Goal: Check status: Verify the current state of an ongoing process or item

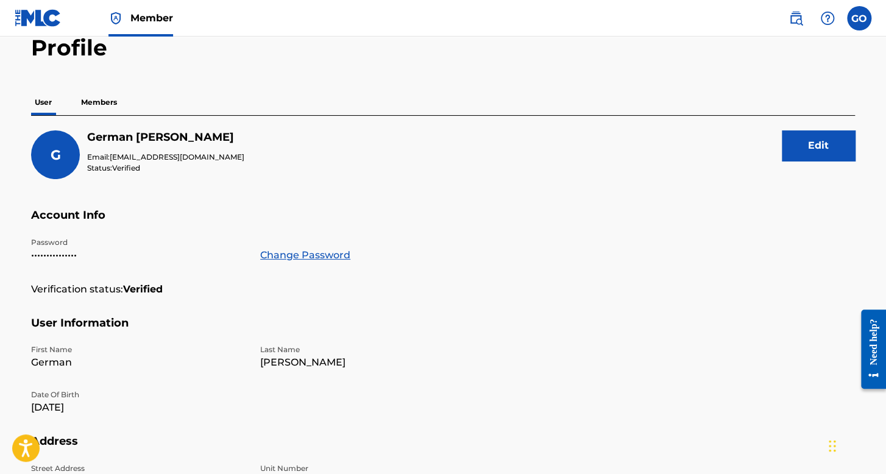
scroll to position [61, 0]
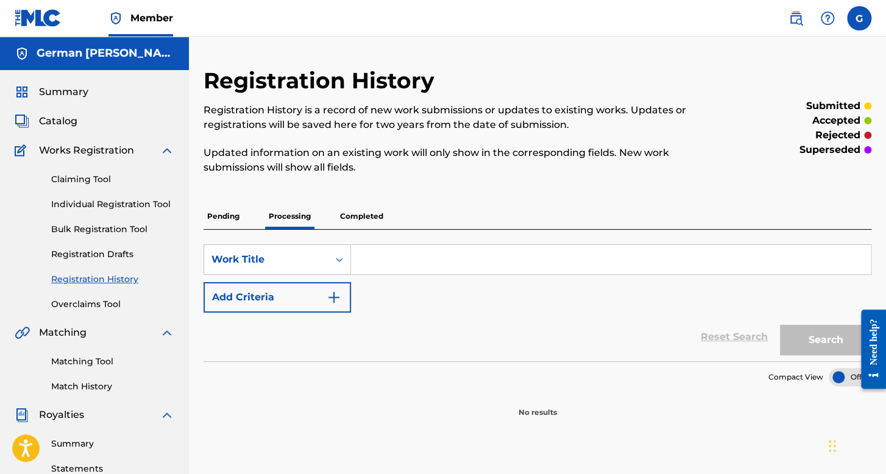
click at [123, 193] on div "Claiming Tool Individual Registration Tool Bulk Registration Tool Registration …" at bounding box center [95, 234] width 160 height 153
click at [124, 197] on div "Claiming Tool Individual Registration Tool Bulk Registration Tool Registration …" at bounding box center [95, 234] width 160 height 153
click at [127, 211] on div "Claiming Tool Individual Registration Tool Bulk Registration Tool Registration …" at bounding box center [95, 234] width 160 height 153
click at [129, 208] on link "Individual Registration Tool" at bounding box center [112, 204] width 123 height 13
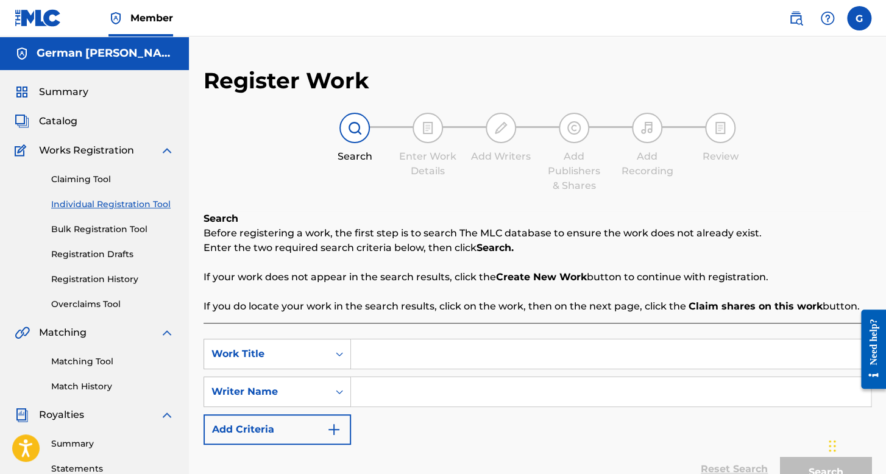
click at [107, 289] on div "Claiming Tool Individual Registration Tool Bulk Registration Tool Registration …" at bounding box center [95, 234] width 160 height 153
click at [121, 277] on link "Registration History" at bounding box center [112, 279] width 123 height 13
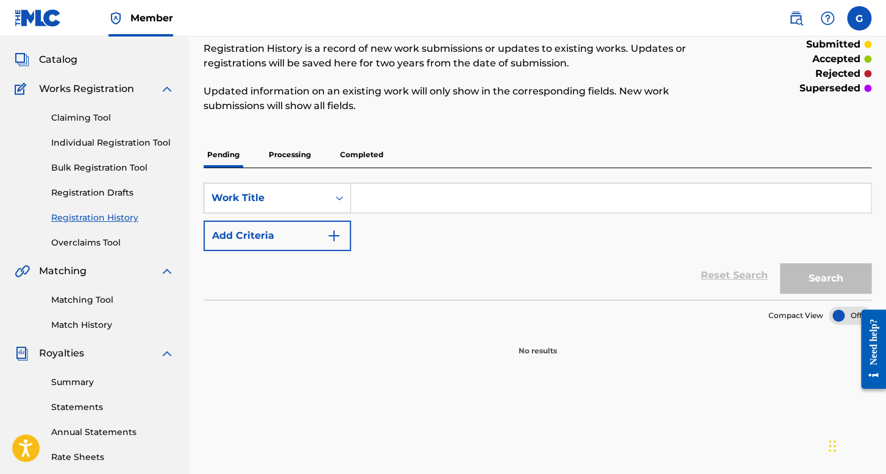
scroll to position [61, 0]
click at [291, 159] on p "Processing" at bounding box center [289, 156] width 49 height 26
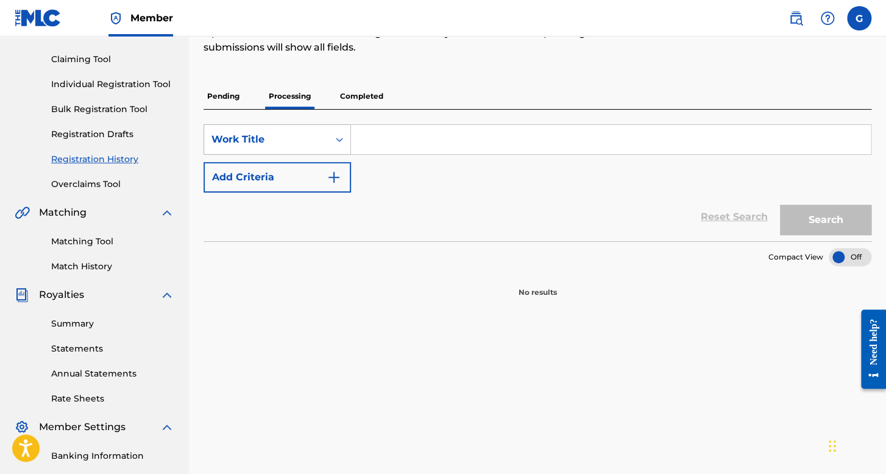
scroll to position [122, 0]
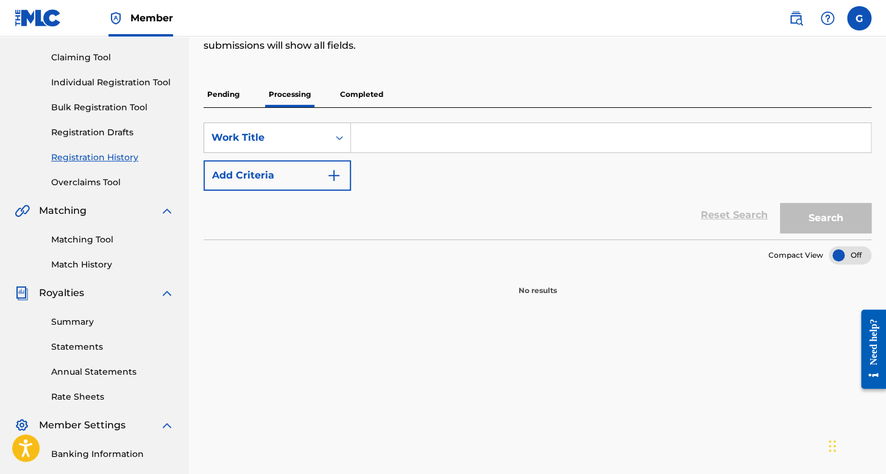
click at [342, 91] on p "Completed" at bounding box center [361, 95] width 51 height 26
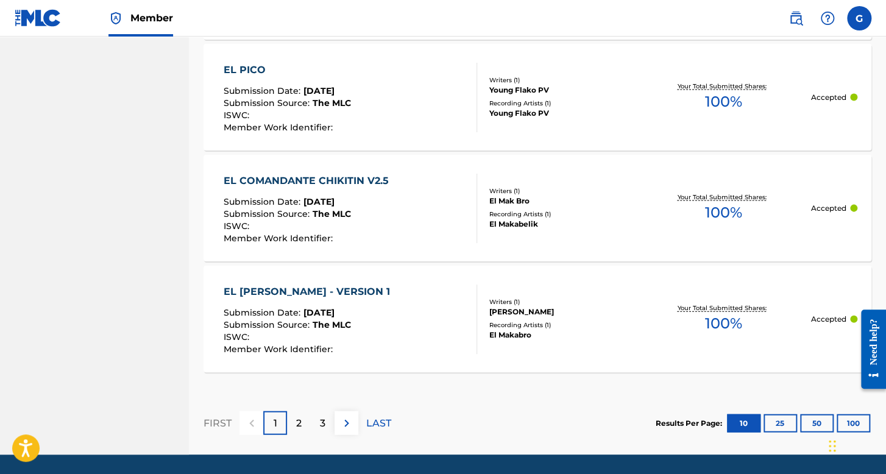
scroll to position [1213, 0]
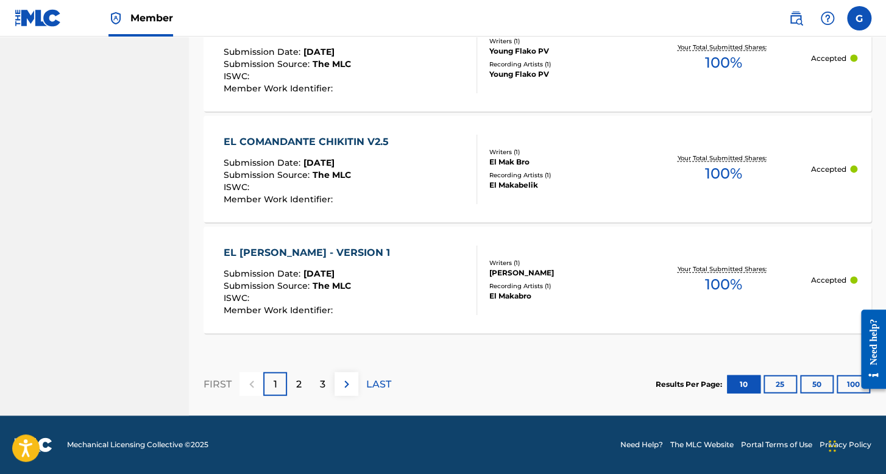
click at [810, 388] on button "50" at bounding box center [817, 384] width 34 height 18
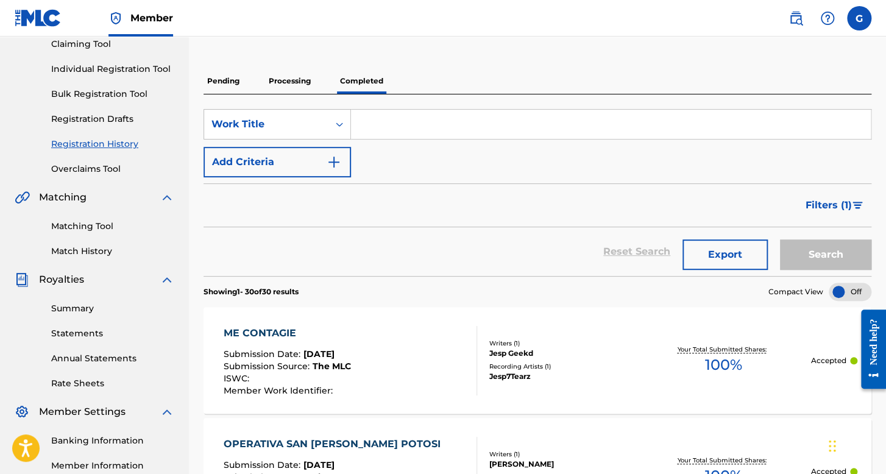
scroll to position [0, 0]
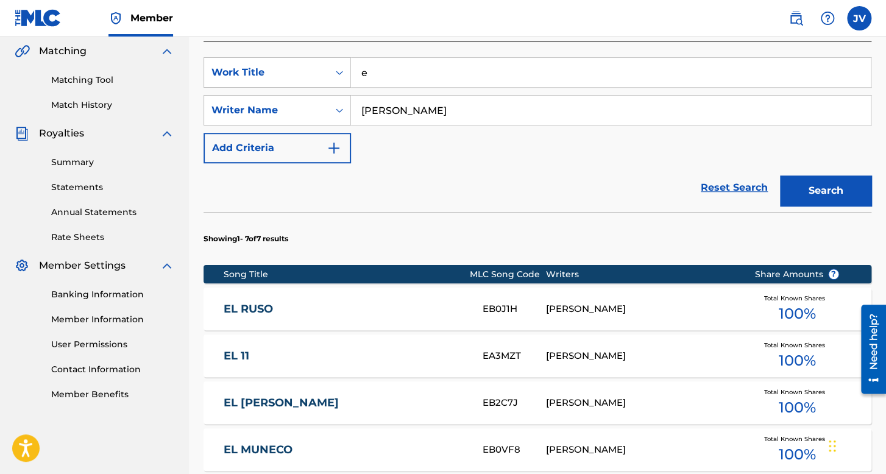
scroll to position [281, 0]
